Goal: Transaction & Acquisition: Obtain resource

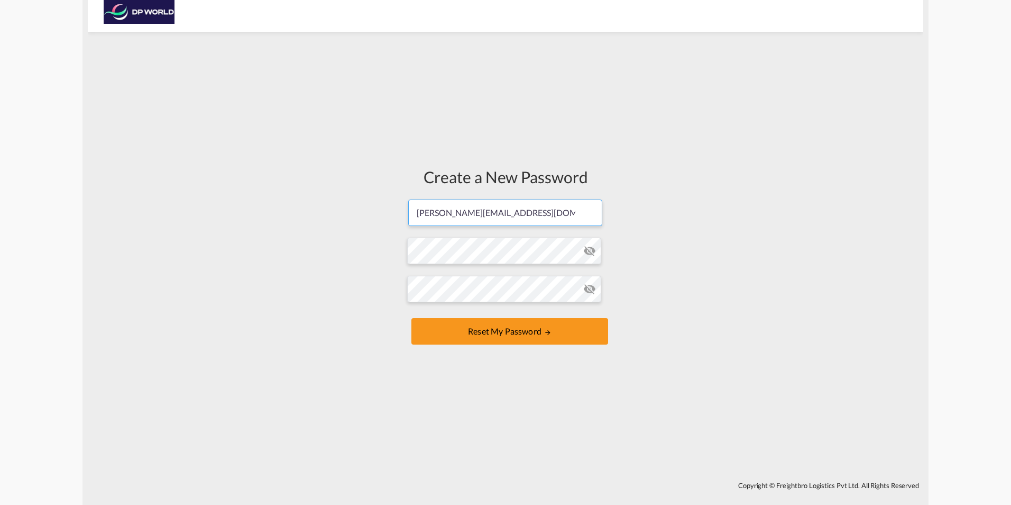
drag, startPoint x: 520, startPoint y: 213, endPoint x: 397, endPoint y: 221, distance: 123.0
click at [397, 221] on div "Create a New Password karim.bolbol@dpworld.com Password must contain the follow…" at bounding box center [506, 256] width 836 height 439
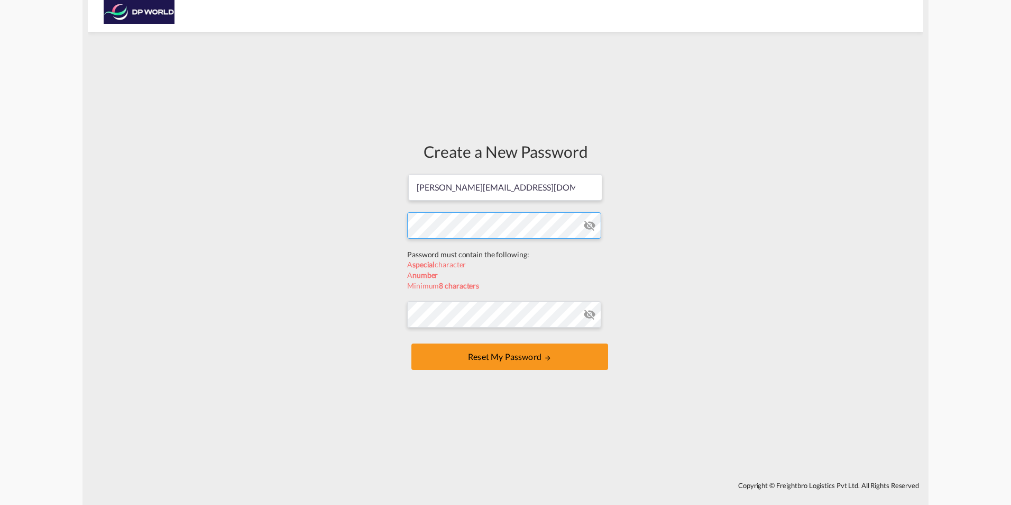
click at [442, 249] on form "karim.bolbol@dpworld.com Password must contain the following: A special charact…" at bounding box center [505, 273] width 197 height 200
click at [450, 313] on form "karim.bolbol@dpworld.com Password must contain the following: A special charact…" at bounding box center [505, 273] width 197 height 200
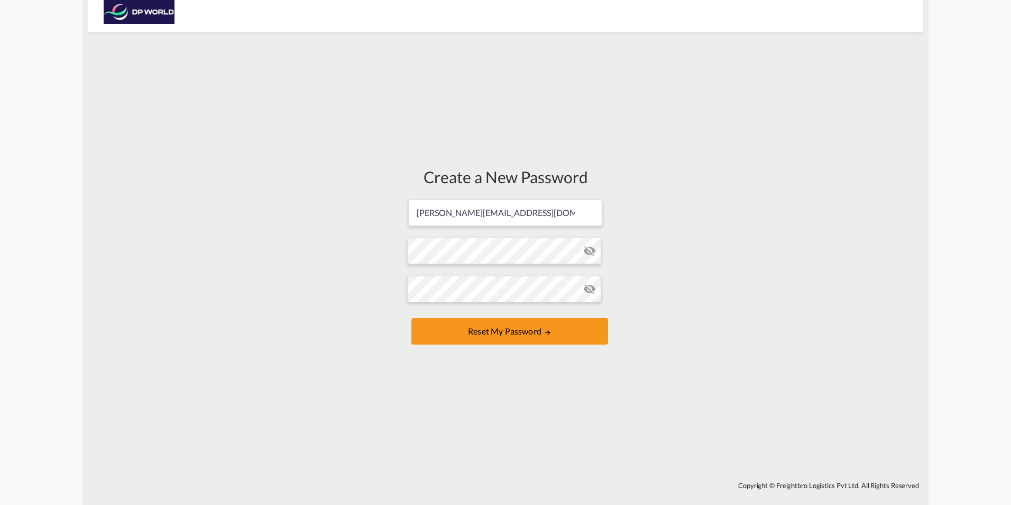
click at [589, 251] on md-icon "icon-eye-off" at bounding box center [590, 250] width 13 height 13
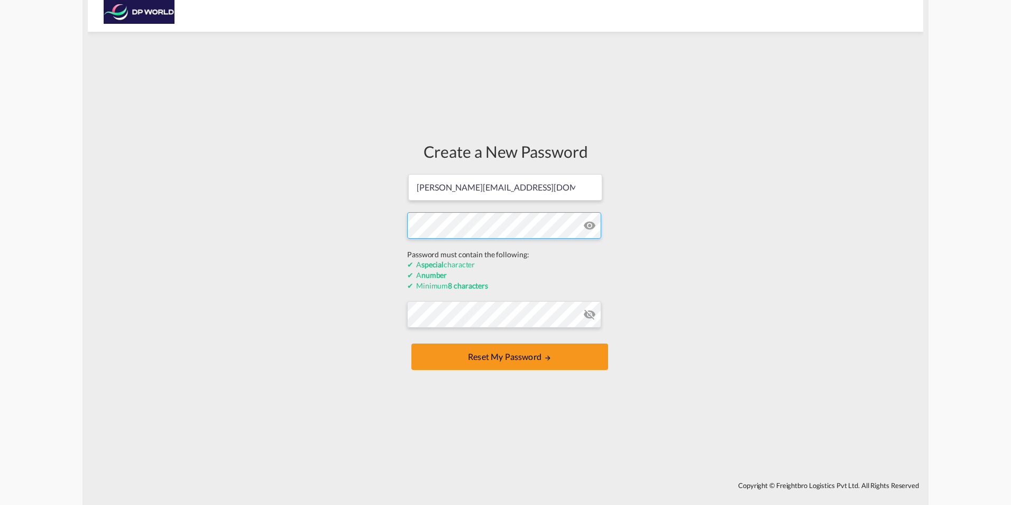
click at [408, 255] on form "karim.bolbol@dpworld.com Password must contain the following: A special charact…" at bounding box center [505, 273] width 197 height 200
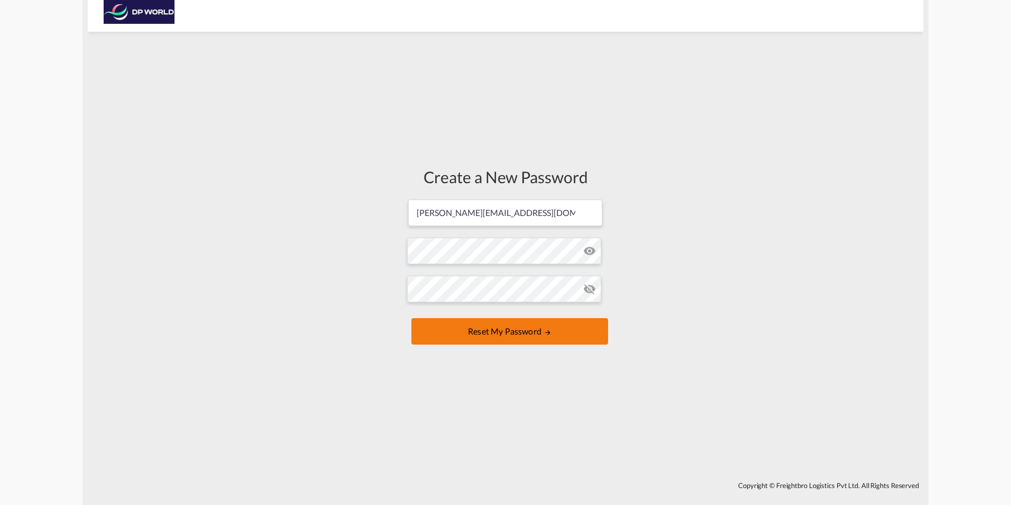
click at [519, 333] on form "karim.bolbol@dpworld.com Password must contain the following: A special charact…" at bounding box center [505, 272] width 197 height 149
click at [588, 246] on md-icon "icon-eye-off" at bounding box center [590, 250] width 13 height 13
click at [523, 334] on button "Reset my password" at bounding box center [510, 331] width 197 height 26
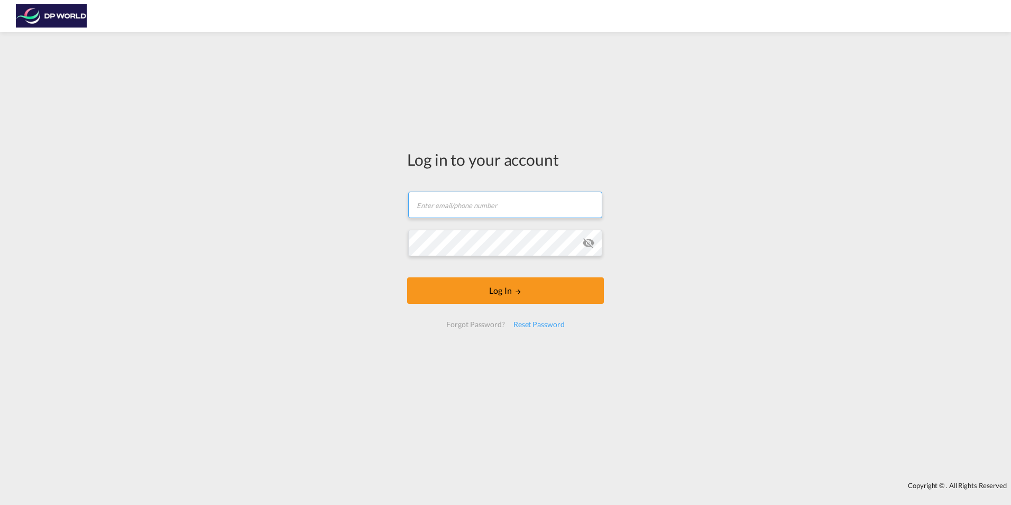
type input "karim.bolbol@dpworld.com"
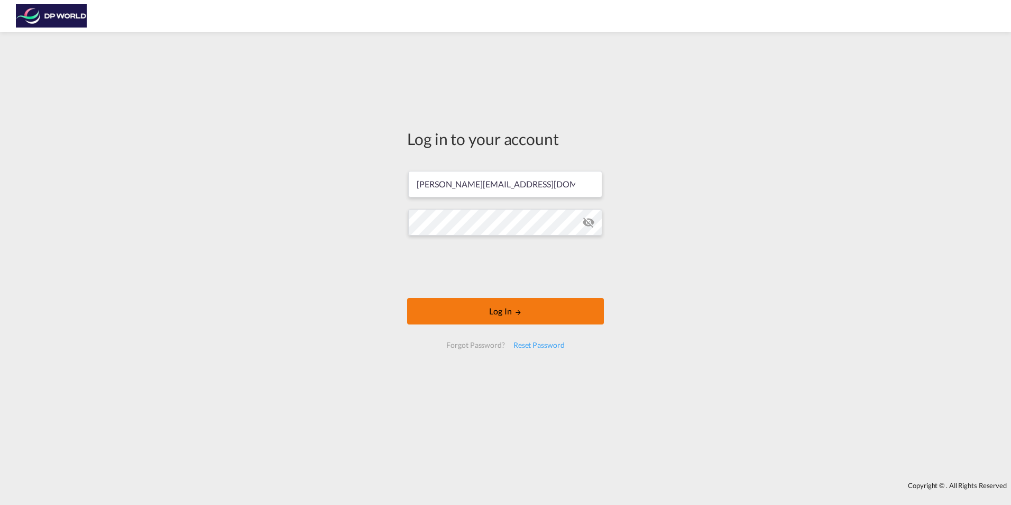
click at [503, 317] on button "Log In" at bounding box center [505, 311] width 197 height 26
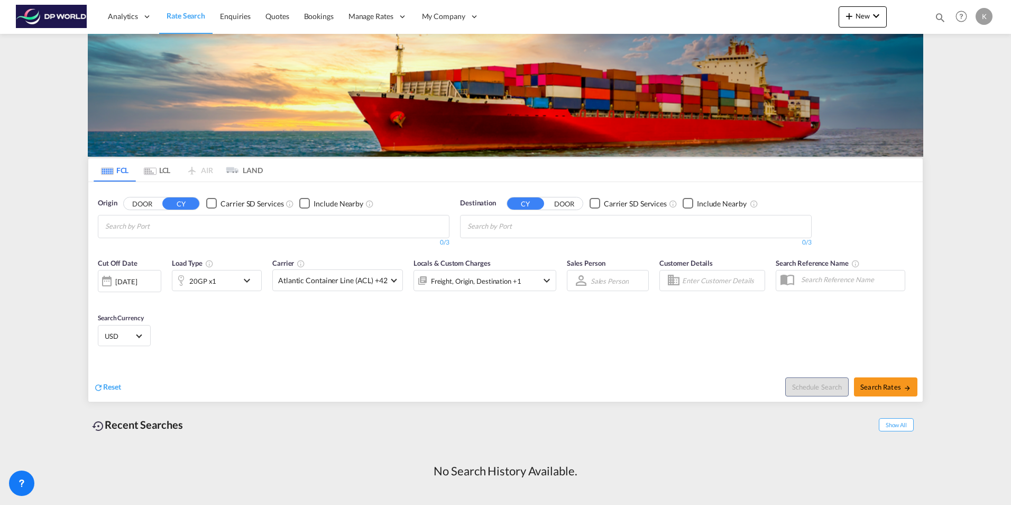
click at [235, 277] on div "20GP x1" at bounding box center [205, 280] width 66 height 21
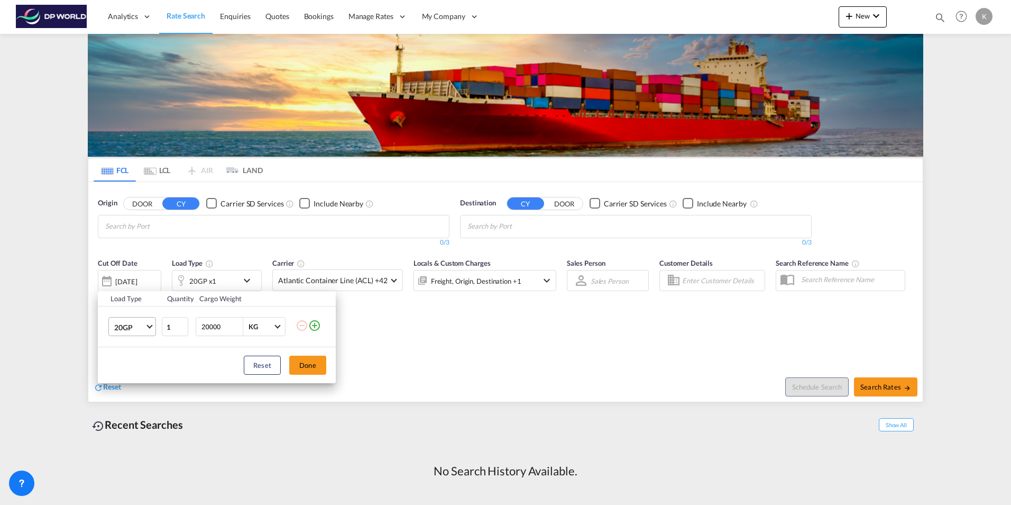
click at [150, 325] on span "Choose: \a20GP" at bounding box center [150, 326] width 6 height 6
click at [132, 378] on div "40HC" at bounding box center [124, 377] width 20 height 11
click at [315, 365] on button "Done" at bounding box center [307, 365] width 37 height 19
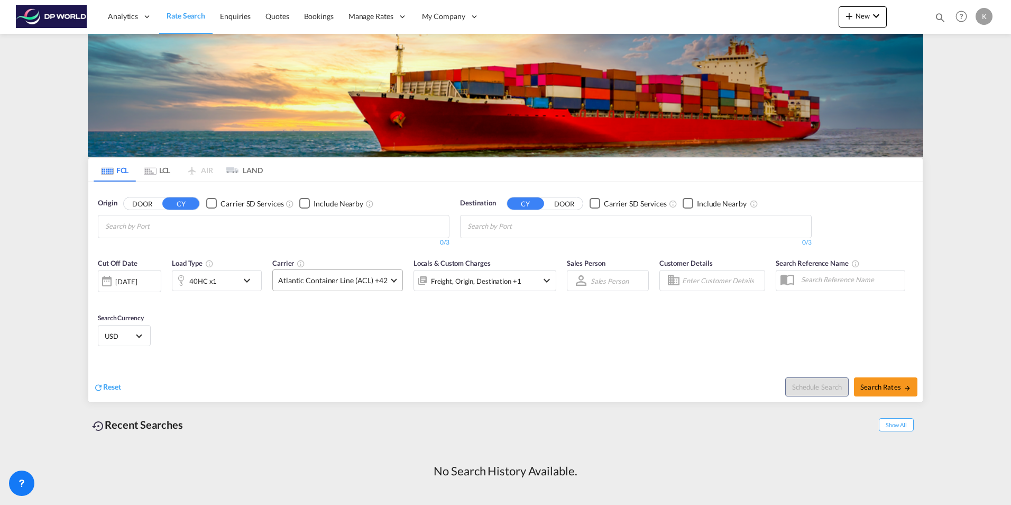
click at [381, 274] on md-select-value "Atlantic Container Line (ACL) +42" at bounding box center [338, 280] width 130 height 21
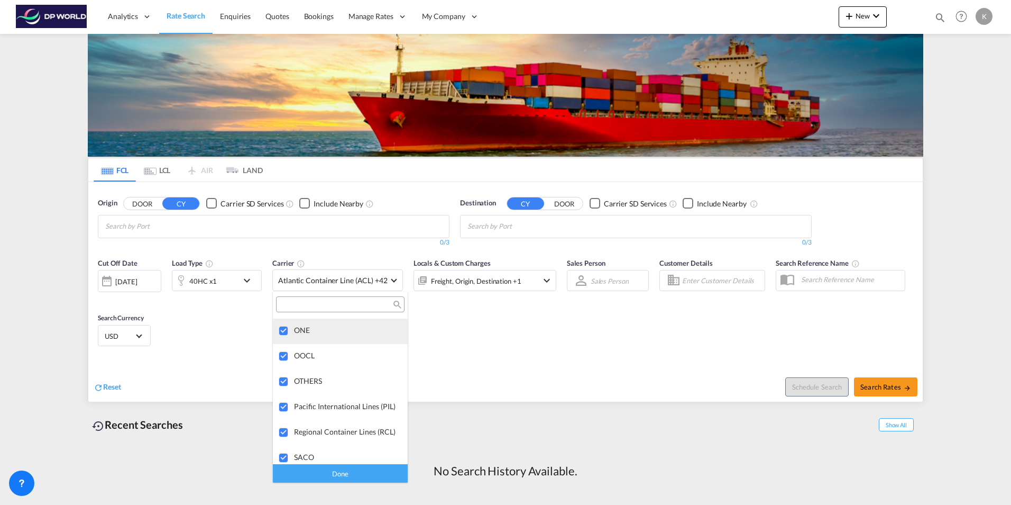
scroll to position [1440, 0]
click at [496, 364] on md-backdrop at bounding box center [505, 252] width 1011 height 505
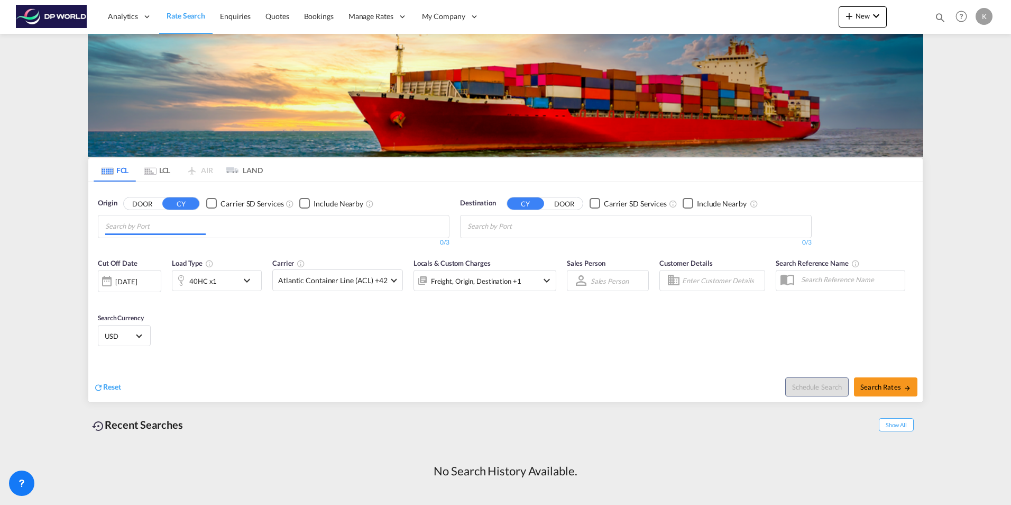
click at [214, 227] on md-chips at bounding box center [273, 226] width 351 height 22
type input "usnyc"
click at [162, 248] on div "New York, NY United States USNYC" at bounding box center [187, 251] width 201 height 32
click at [521, 225] on input "Chips input." at bounding box center [518, 226] width 101 height 17
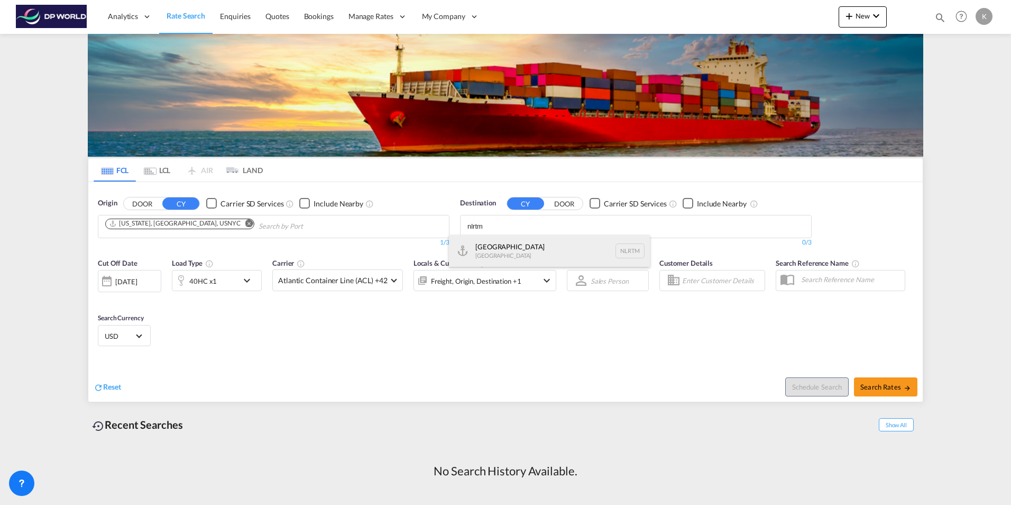
type input "nlrtm"
click at [516, 248] on div "Rotterdam Netherlands NLRTM" at bounding box center [549, 251] width 201 height 32
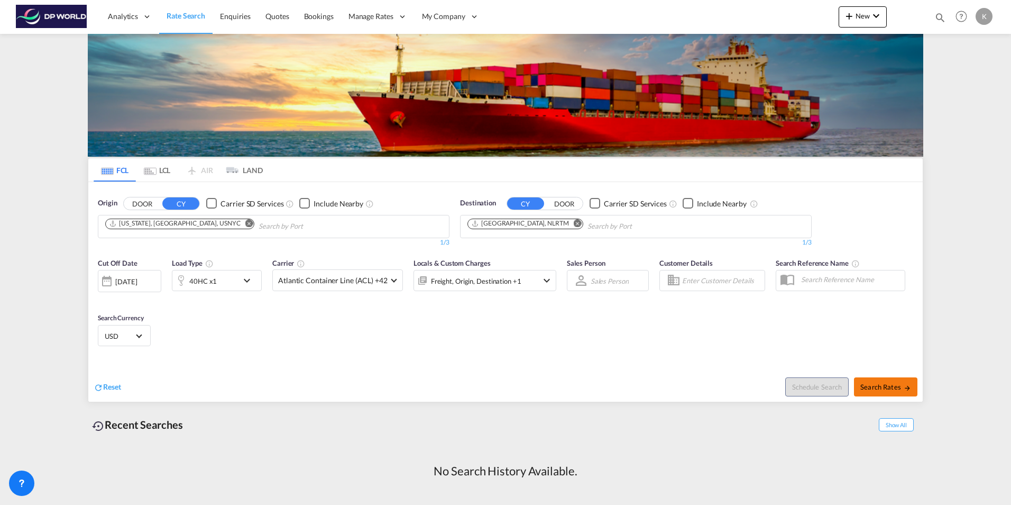
click at [896, 387] on span "Search Rates" at bounding box center [886, 386] width 51 height 8
type input "USNYC to NLRTM / 14 Oct 2025"
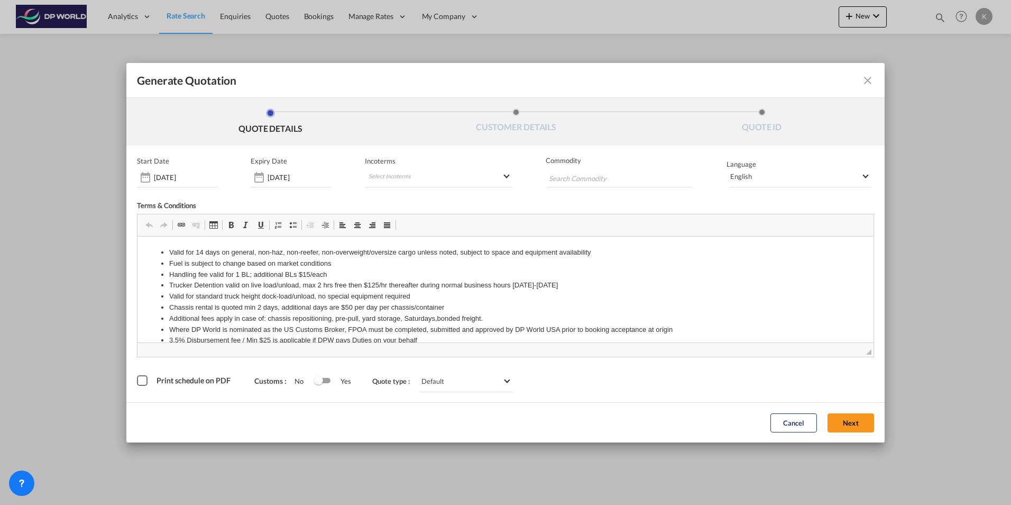
drag, startPoint x: 531, startPoint y: 67, endPoint x: 505, endPoint y: 12, distance: 60.8
click at [505, 11] on div "Generate Quotation QUOTE DETAILS CUSTOMER DETAILS QUOTE ID Start Date 14 Oct 20…" at bounding box center [505, 252] width 1011 height 505
drag, startPoint x: 526, startPoint y: 71, endPoint x: 509, endPoint y: 36, distance: 38.8
click at [509, 36] on div "Generate Quotation QUOTE DETAILS CUSTOMER DETAILS QUOTE ID Start Date 14 Oct 20…" at bounding box center [505, 252] width 1011 height 505
drag, startPoint x: 512, startPoint y: 284, endPoint x: 533, endPoint y: 283, distance: 21.2
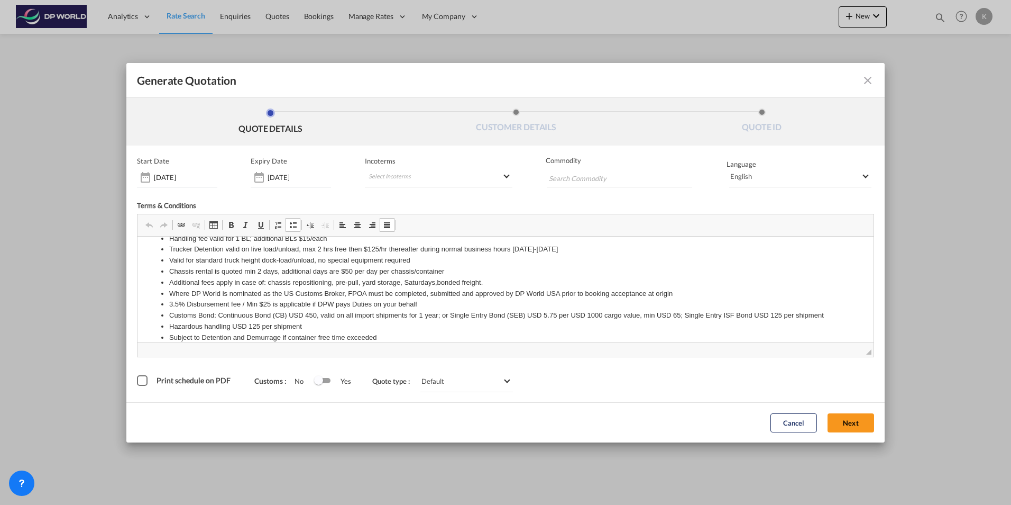
scroll to position [53, 0]
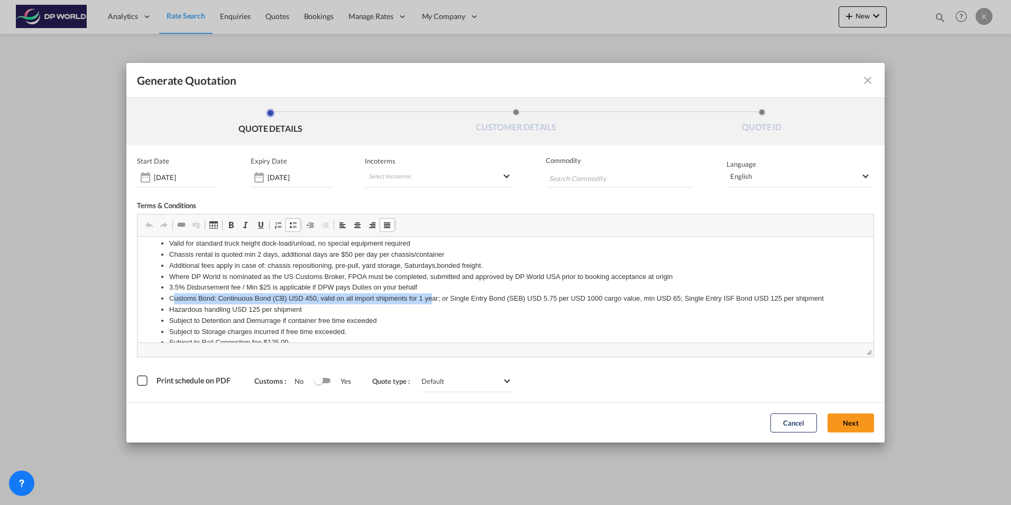
drag, startPoint x: 174, startPoint y: 295, endPoint x: 433, endPoint y: 298, distance: 259.2
click at [433, 298] on li "Customs Bond: Continuous Bond (CB) USD 450, valid on all import shipments for 1…" at bounding box center [505, 298] width 673 height 11
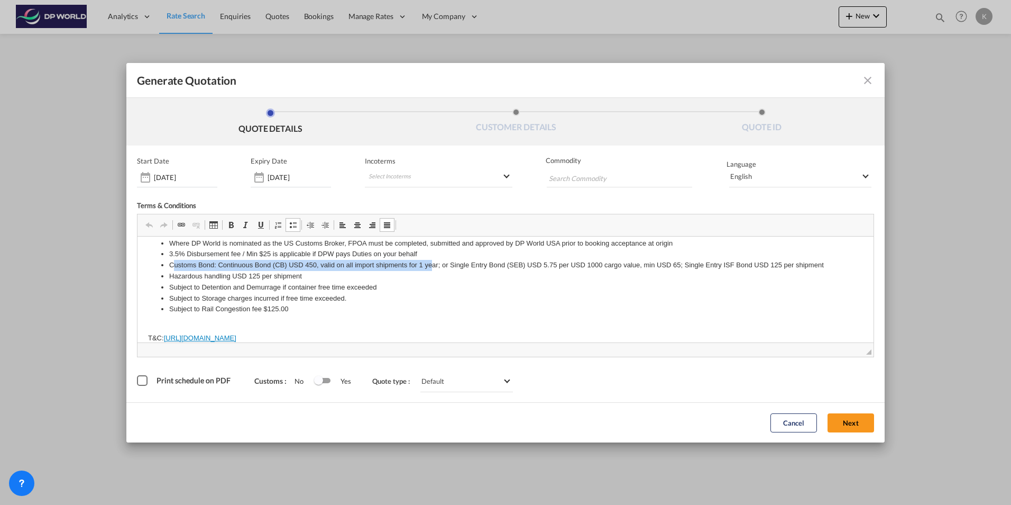
scroll to position [98, 0]
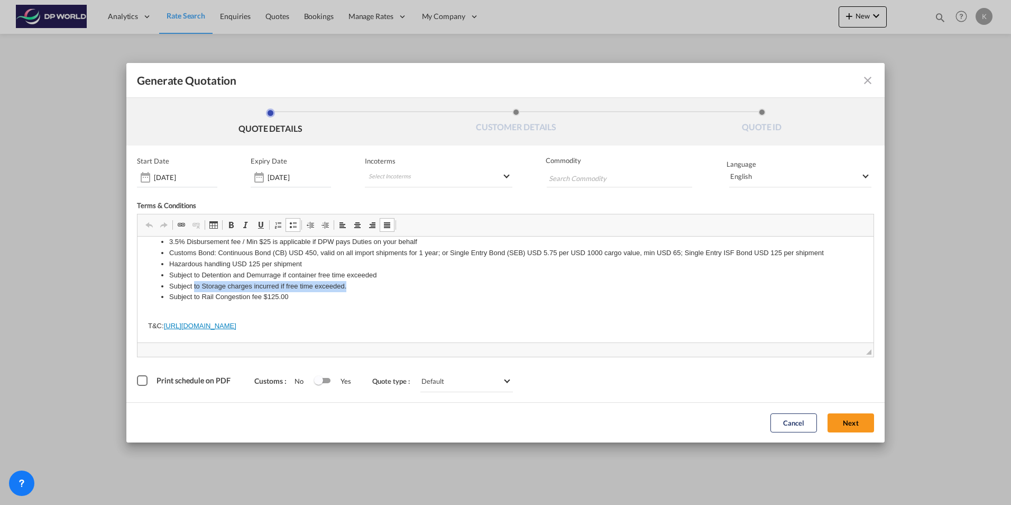
drag, startPoint x: 194, startPoint y: 285, endPoint x: 352, endPoint y: 287, distance: 158.2
click at [352, 287] on li "Subject to Storage charges incurred if free time exceeded." at bounding box center [505, 285] width 673 height 11
click at [143, 379] on div "Print schedule on PDF" at bounding box center [142, 380] width 11 height 11
click at [854, 421] on button "Next" at bounding box center [851, 422] width 47 height 19
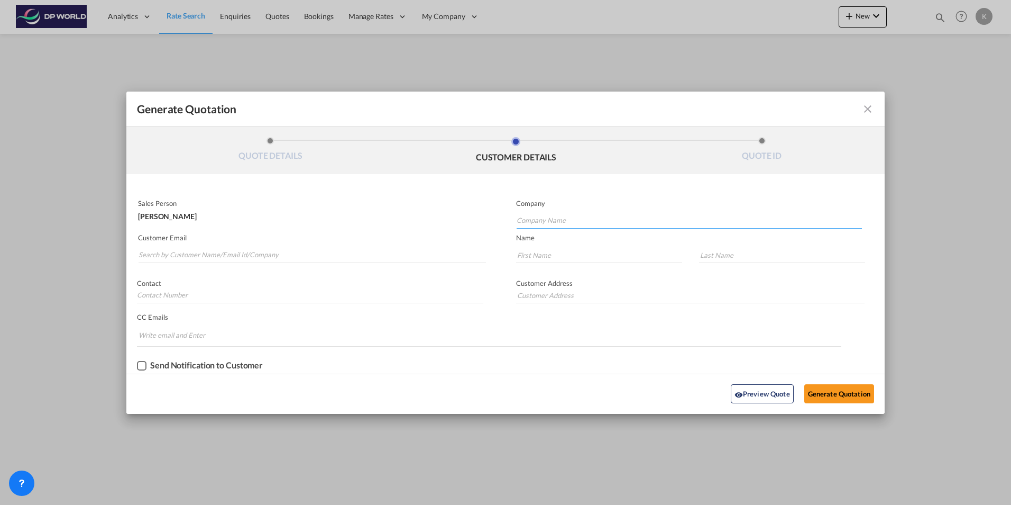
click at [536, 218] on input "Company Name" at bounding box center [689, 221] width 345 height 16
type input "Cool Reefer Test"
click at [528, 257] on input "Generate QuotationQUOTE ..." at bounding box center [599, 255] width 166 height 16
type input "Donald"
type input "Duck"
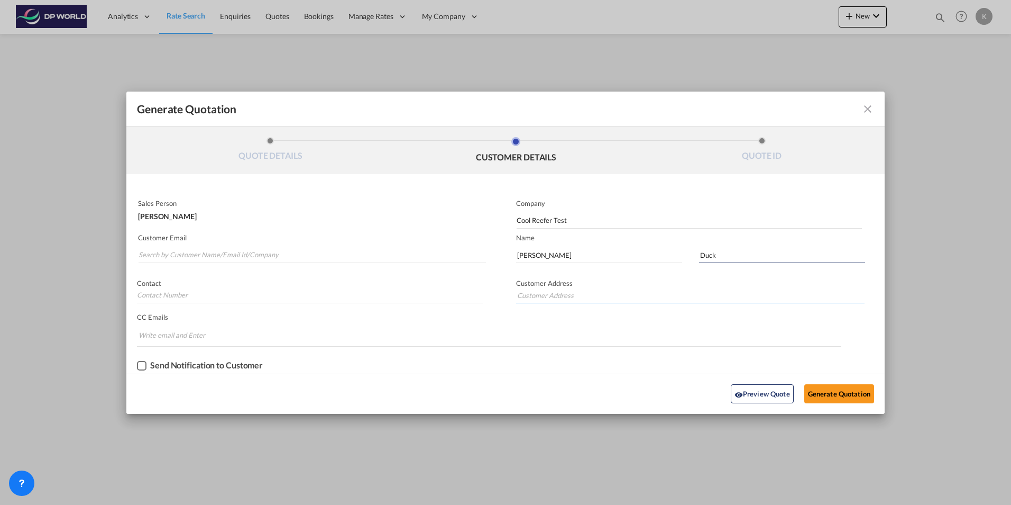
click at [542, 292] on input "Generate QuotationQUOTE ..." at bounding box center [690, 295] width 349 height 16
type input "123 Donald Way 11111 Donald Ville"
click at [746, 398] on button "Preview Quote" at bounding box center [762, 393] width 63 height 19
click at [757, 391] on button "Preview Quote" at bounding box center [762, 393] width 63 height 19
click at [827, 396] on button "Generate Quotation" at bounding box center [840, 393] width 70 height 19
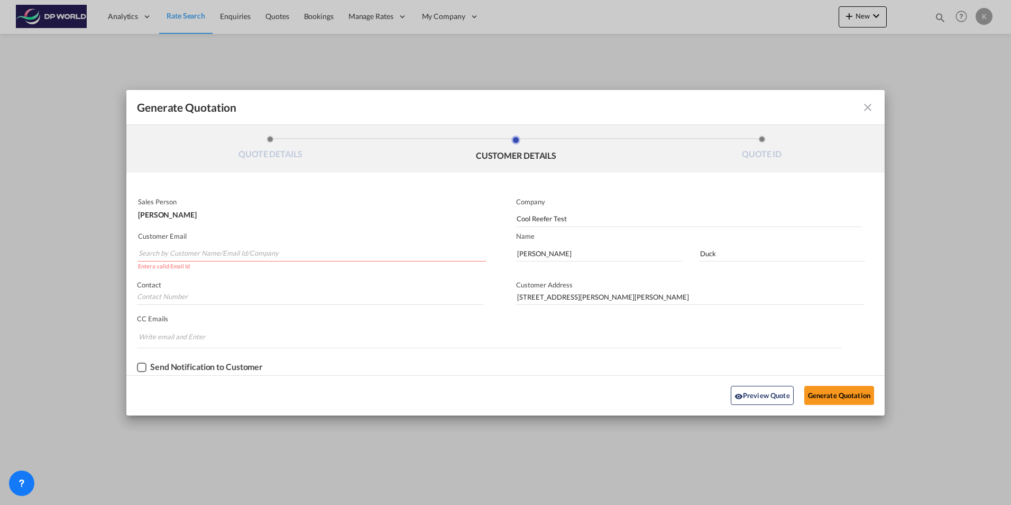
click at [177, 252] on input "Search by Customer Name/Email Id/Company" at bounding box center [313, 253] width 348 height 16
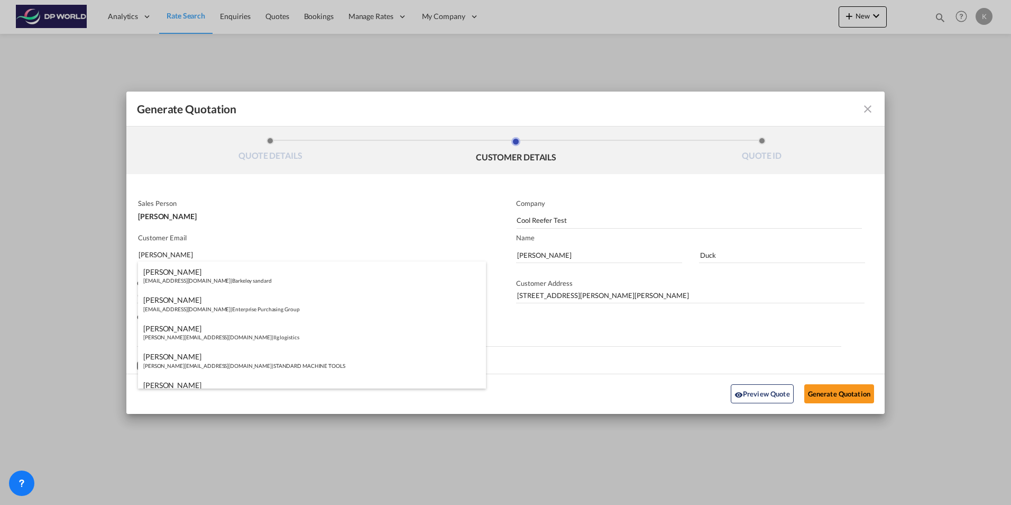
type input "karim"
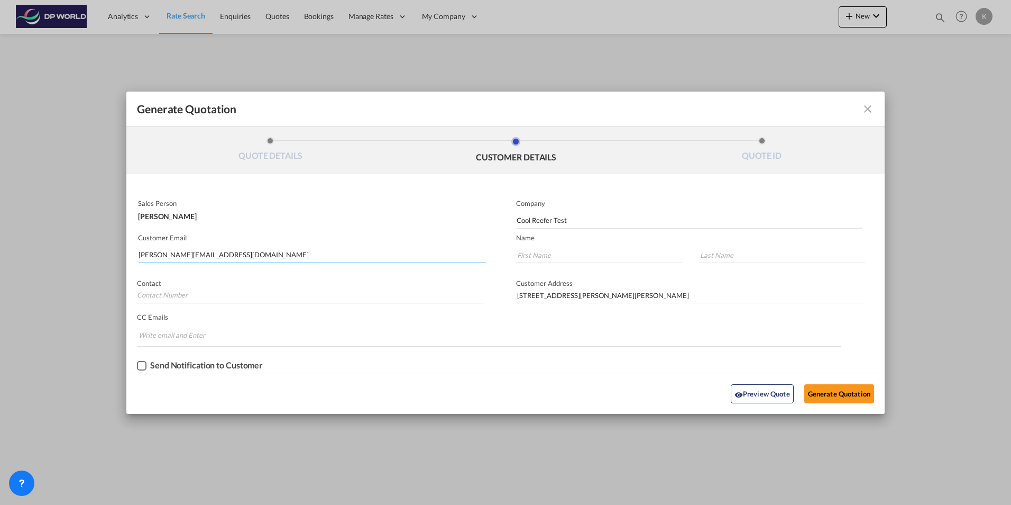
type input "karim.bolbol@dpworld.com"
click at [202, 297] on input "Generate QuotationQUOTE ..." at bounding box center [310, 295] width 347 height 16
type input "704 704 0704"
click at [143, 367] on div "Checkbox No Ink" at bounding box center [142, 366] width 10 height 10
click at [757, 395] on button "Preview Quote" at bounding box center [762, 393] width 63 height 19
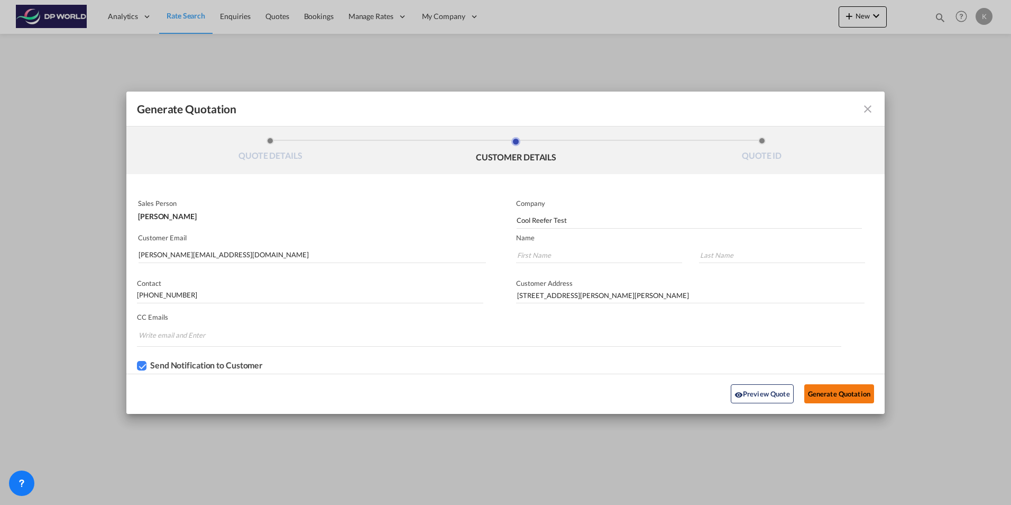
click at [841, 394] on button "Generate Quotation" at bounding box center [840, 393] width 70 height 19
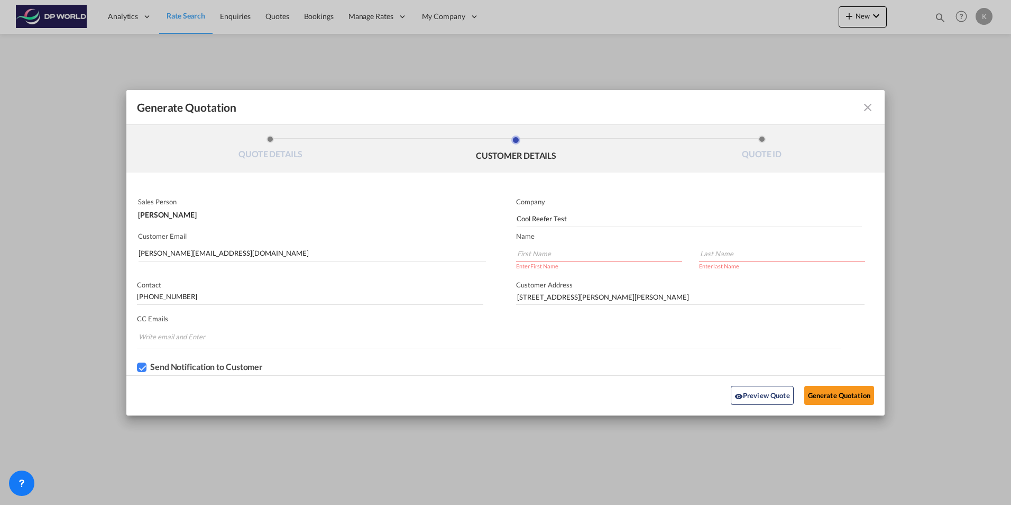
click at [528, 251] on input "Generate QuotationQUOTE ..." at bounding box center [599, 253] width 166 height 16
click at [460, 253] on input "karim.bolbol@dpworld.com" at bounding box center [313, 253] width 348 height 16
click at [533, 254] on input "Generate QuotationQUOTE ..." at bounding box center [599, 253] width 166 height 16
type input "Donald"
type input "Duck"
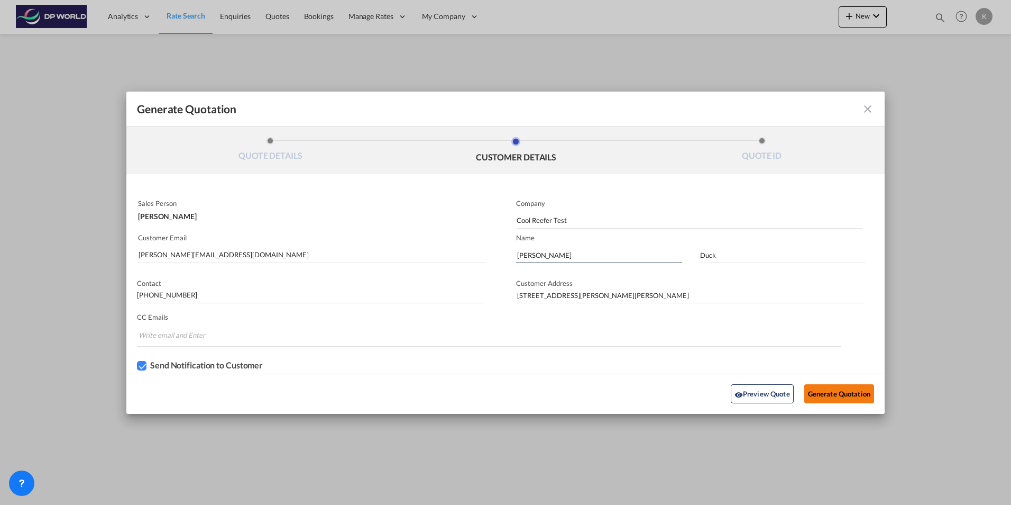
click at [838, 390] on button "Generate Quotation" at bounding box center [840, 393] width 70 height 19
click at [194, 254] on input "karim.bolbol@dpworld.com" at bounding box center [313, 255] width 348 height 16
drag, startPoint x: 224, startPoint y: 255, endPoint x: 155, endPoint y: 256, distance: 69.3
click at [155, 256] on input "karim.bolbol@dpworld.com" at bounding box center [313, 255] width 348 height 16
type input "karimbolbol"
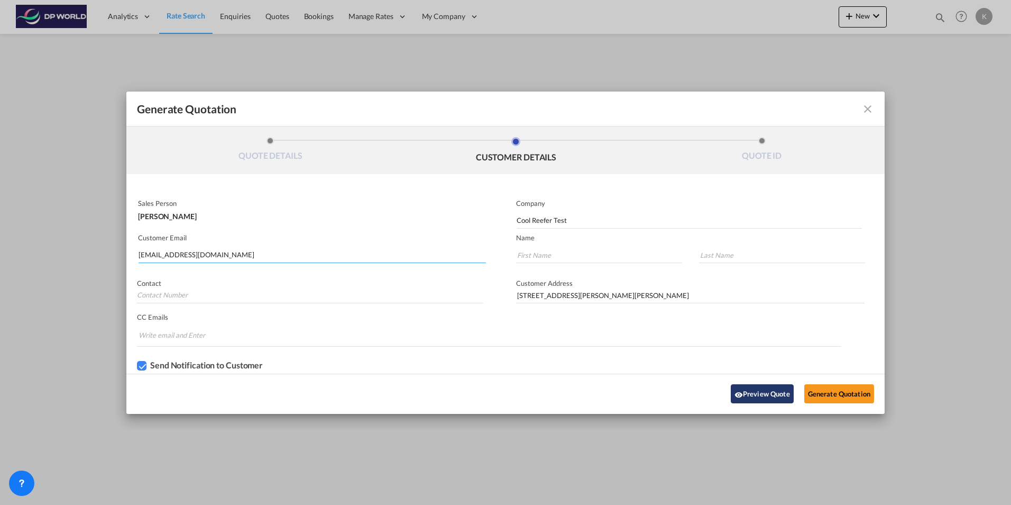
type input "karimbolbol@gmail.com"
click at [768, 390] on button "Preview Quote" at bounding box center [762, 393] width 63 height 19
click at [845, 391] on button "Generate Quotation" at bounding box center [840, 393] width 70 height 19
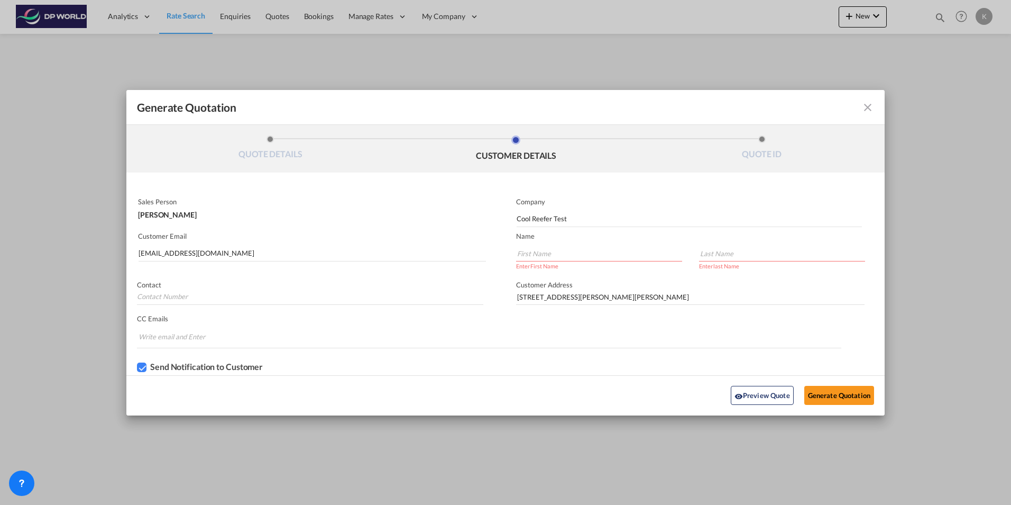
click at [532, 253] on input "Generate QuotationQUOTE ..." at bounding box center [599, 253] width 166 height 16
type input "Donald"
type input "Duck"
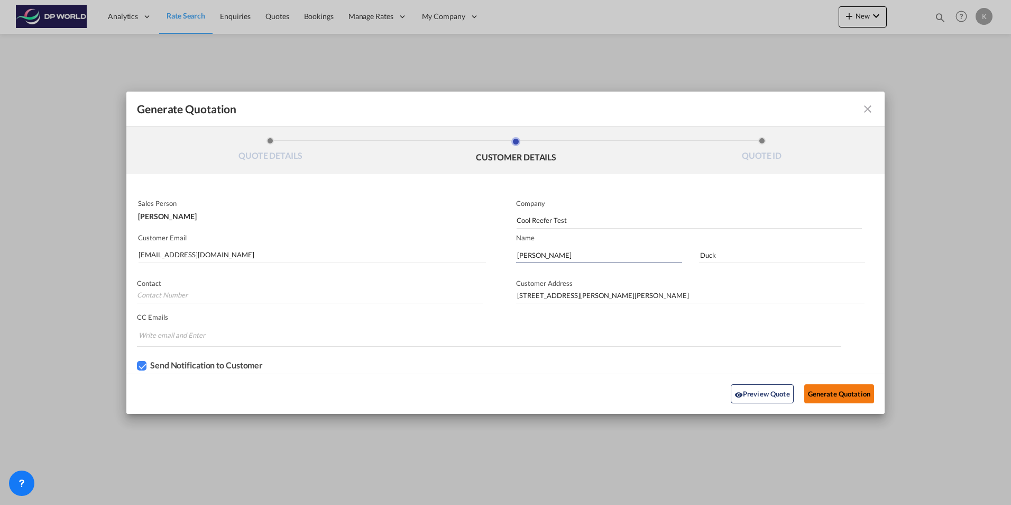
click at [846, 395] on button "Generate Quotation" at bounding box center [840, 393] width 70 height 19
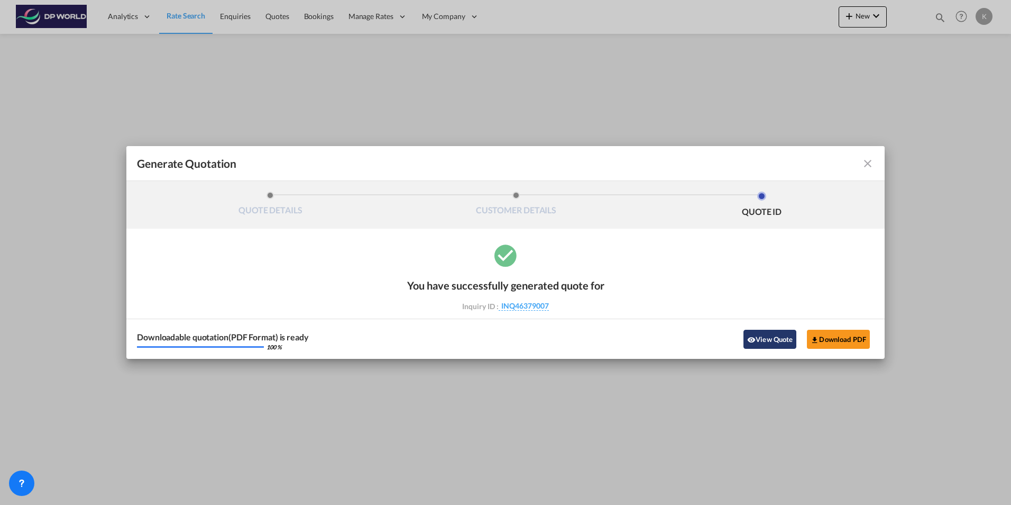
click at [774, 340] on button "View Quote" at bounding box center [770, 339] width 53 height 19
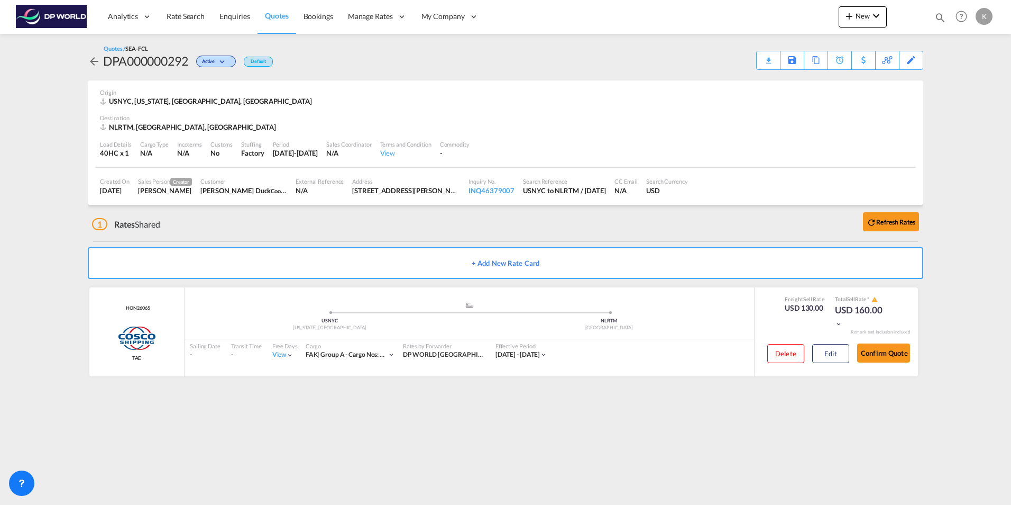
click at [666, 420] on md-content "Analytics Reports Dashboard Rate Search Enquiries Quotes Bookings" at bounding box center [505, 252] width 1011 height 505
click at [786, 353] on button "Delete" at bounding box center [786, 353] width 37 height 19
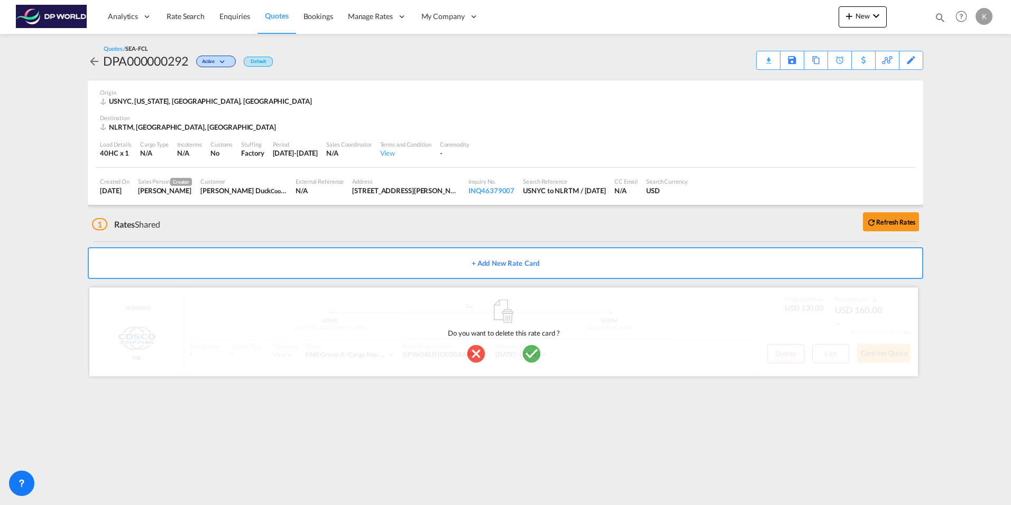
click at [530, 354] on md-icon "icon-checkbox-marked-circle" at bounding box center [531, 353] width 21 height 21
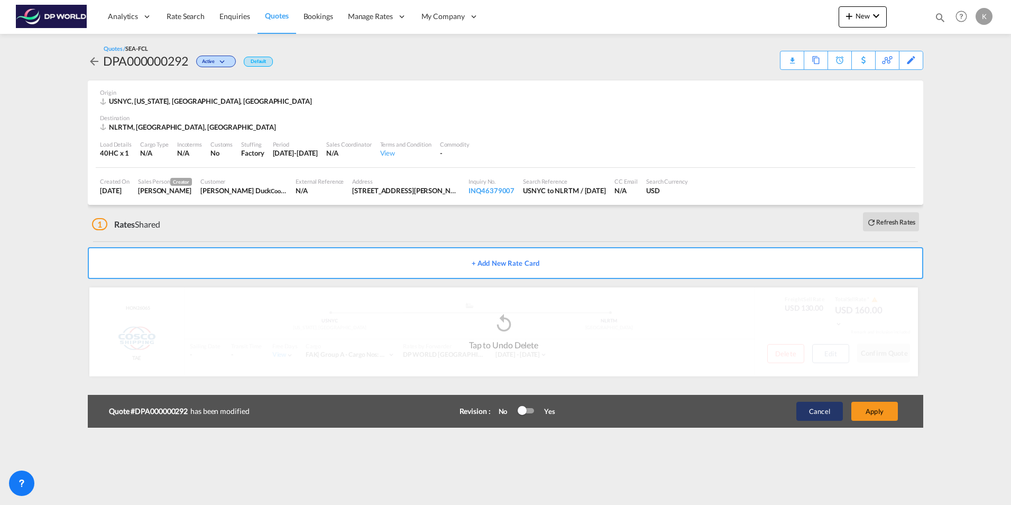
click at [820, 407] on button "Cancel" at bounding box center [820, 411] width 47 height 19
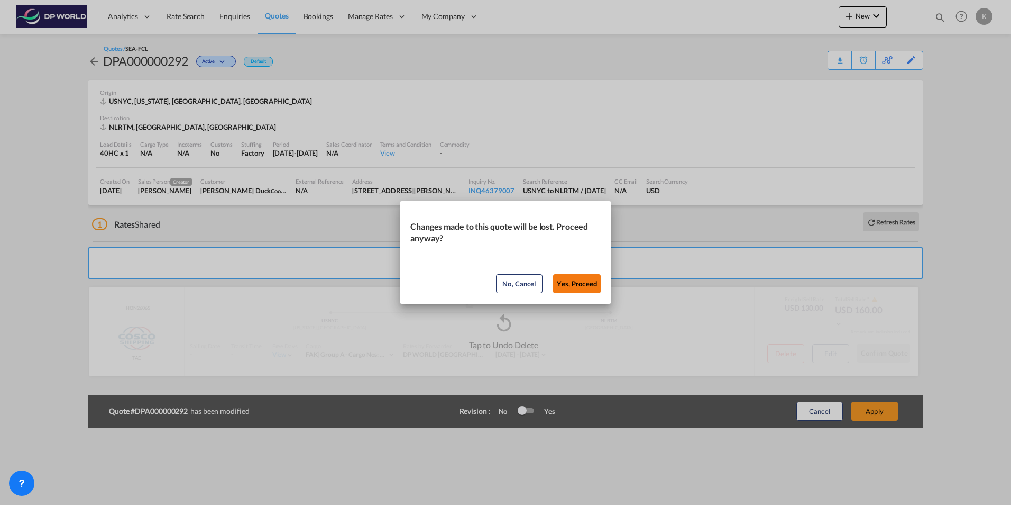
click at [576, 284] on button "Yes, Proceed" at bounding box center [577, 283] width 48 height 19
